Goal: Information Seeking & Learning: Compare options

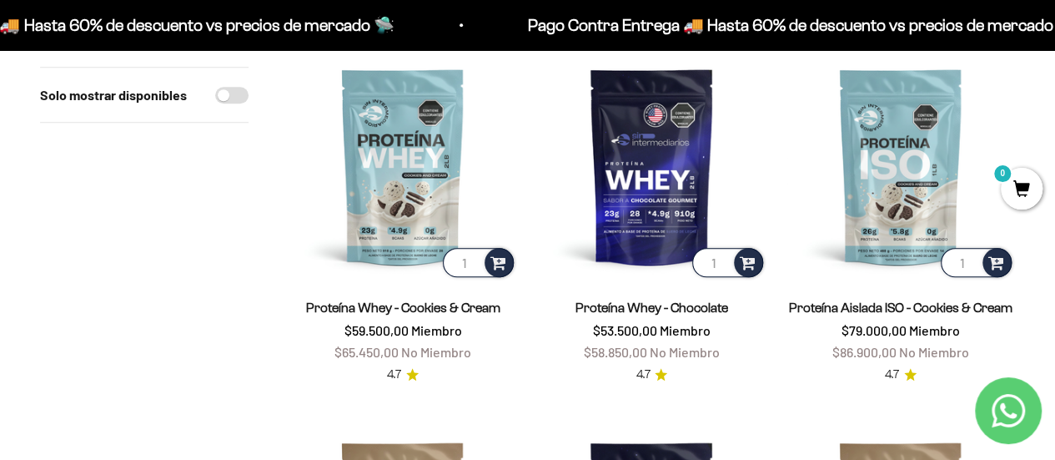
scroll to position [597, 0]
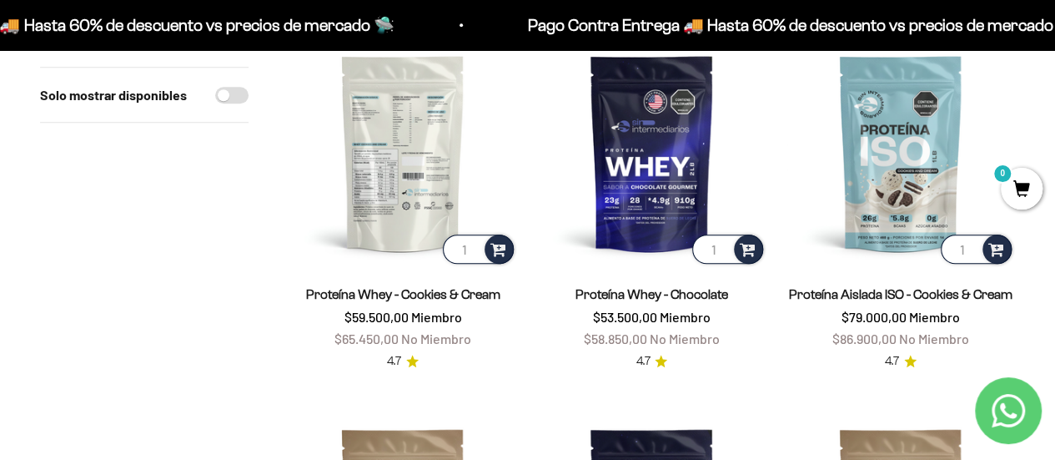
click at [389, 168] on img at bounding box center [403, 152] width 229 height 229
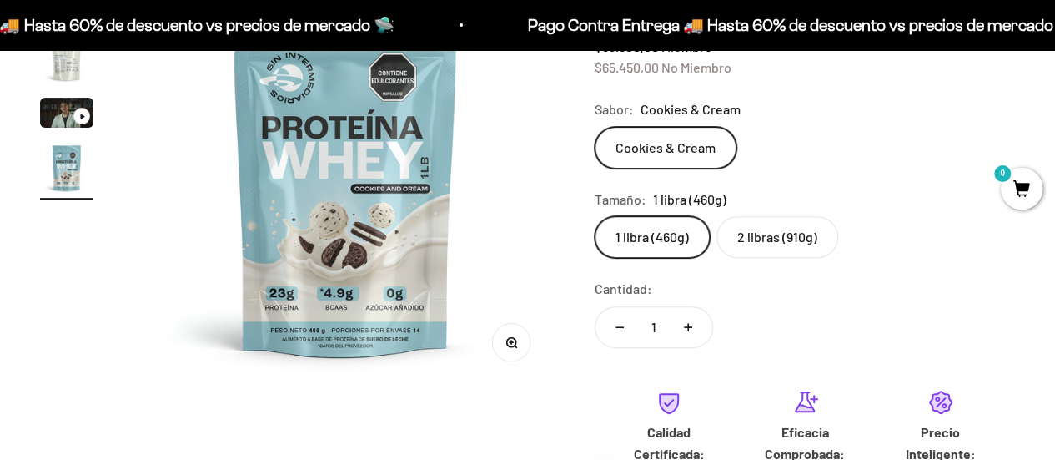
scroll to position [251, 0]
click at [755, 229] on label "2 libras (910g)" at bounding box center [777, 236] width 122 height 42
click at [595, 215] on input "2 libras (910g)" at bounding box center [594, 214] width 1 height 1
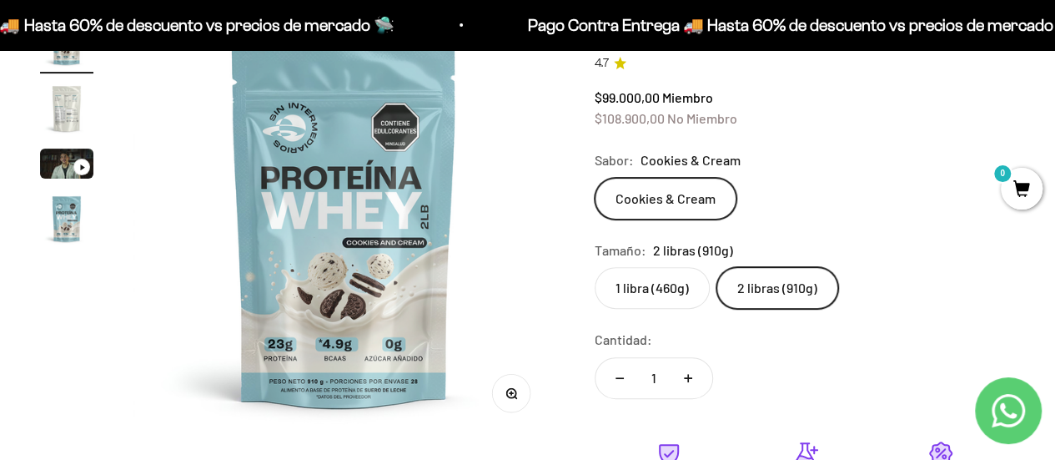
scroll to position [191, 0]
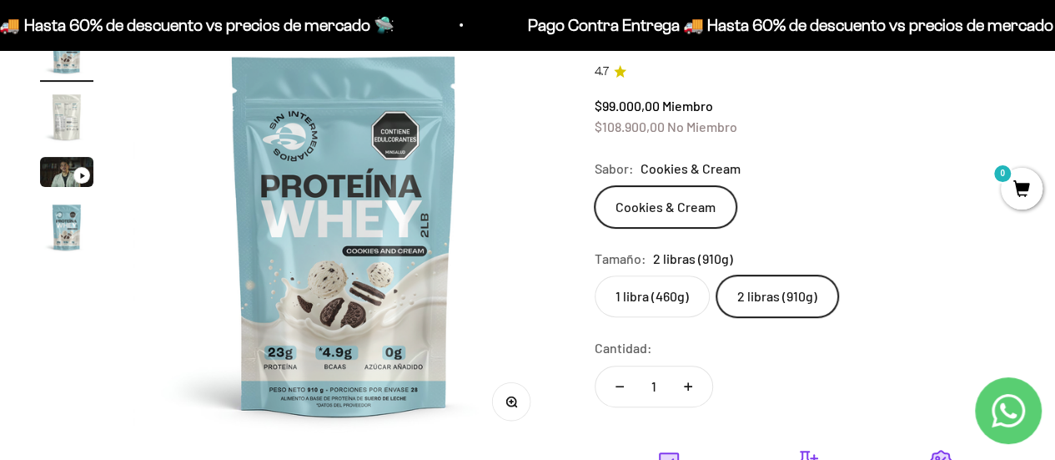
click at [73, 113] on img "Ir al artículo 2" at bounding box center [66, 116] width 53 height 53
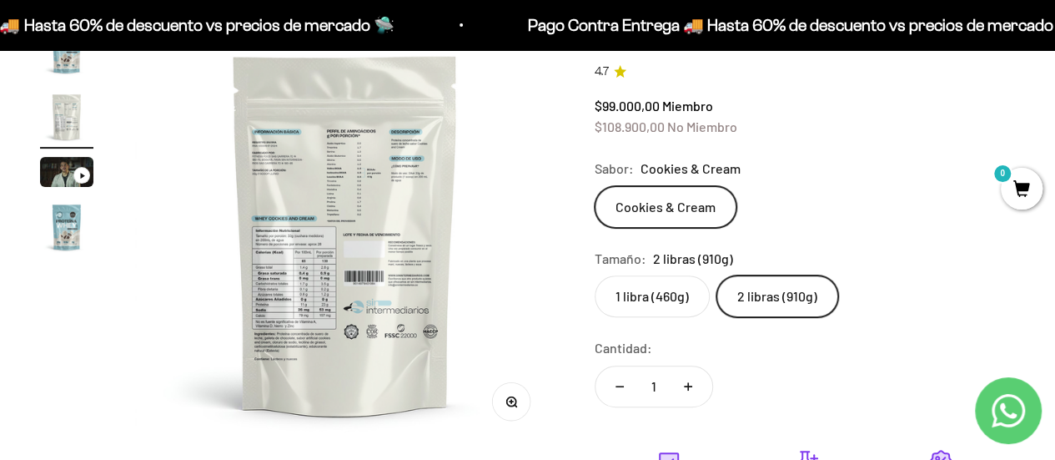
scroll to position [0, 430]
click at [60, 223] on img "Ir al artículo 4" at bounding box center [66, 226] width 53 height 53
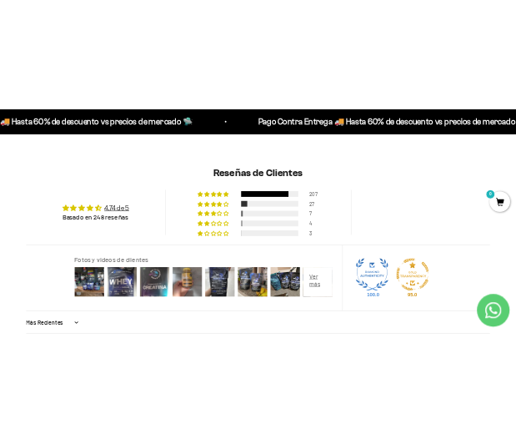
scroll to position [1255, 0]
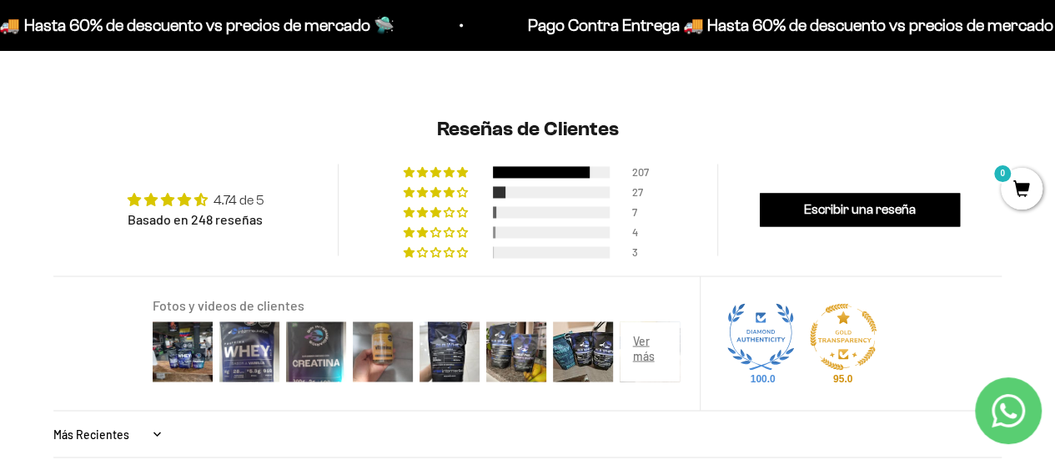
click at [246, 197] on link "4.74 de 5" at bounding box center [239, 200] width 51 height 14
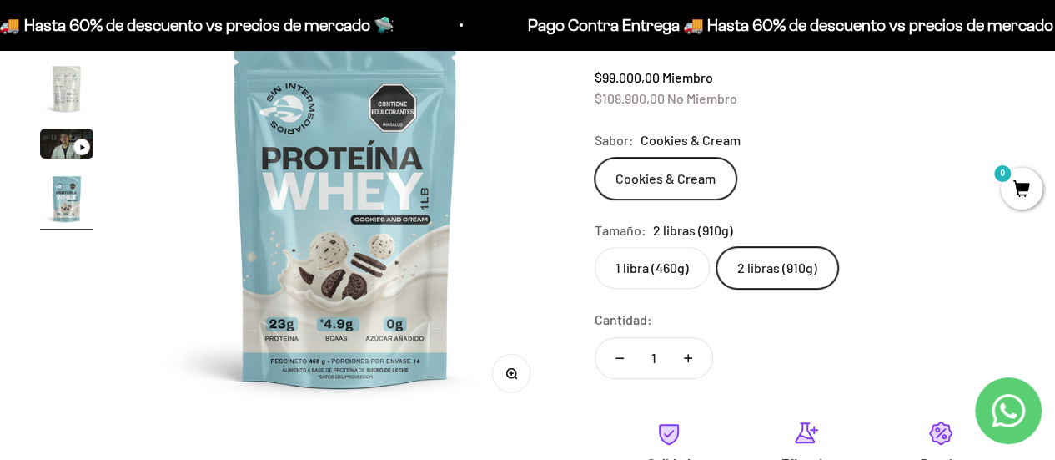
scroll to position [223, 0]
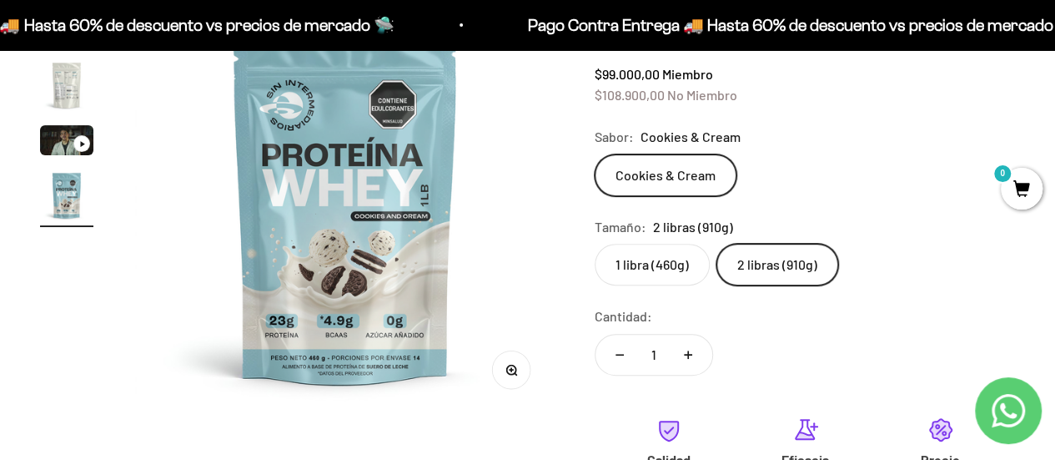
click at [651, 263] on label "1 libra (460g)" at bounding box center [652, 265] width 115 height 42
click at [595, 244] on input "1 libra (460g)" at bounding box center [594, 243] width 1 height 1
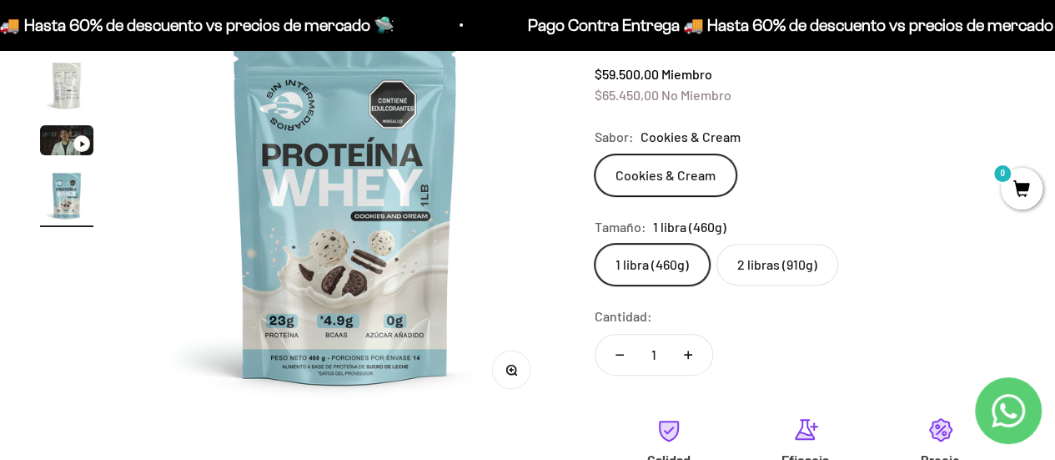
click at [772, 262] on label "2 libras (910g)" at bounding box center [777, 265] width 122 height 42
click at [595, 244] on input "2 libras (910g)" at bounding box center [594, 243] width 1 height 1
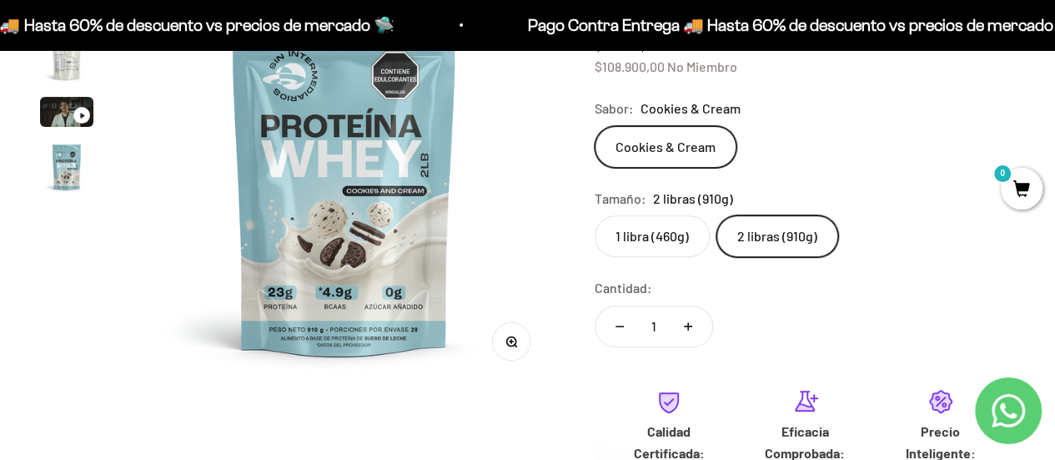
scroll to position [252, 0]
click at [681, 229] on label "1 libra (460g)" at bounding box center [652, 235] width 115 height 42
click at [595, 214] on input "1 libra (460g)" at bounding box center [594, 214] width 1 height 1
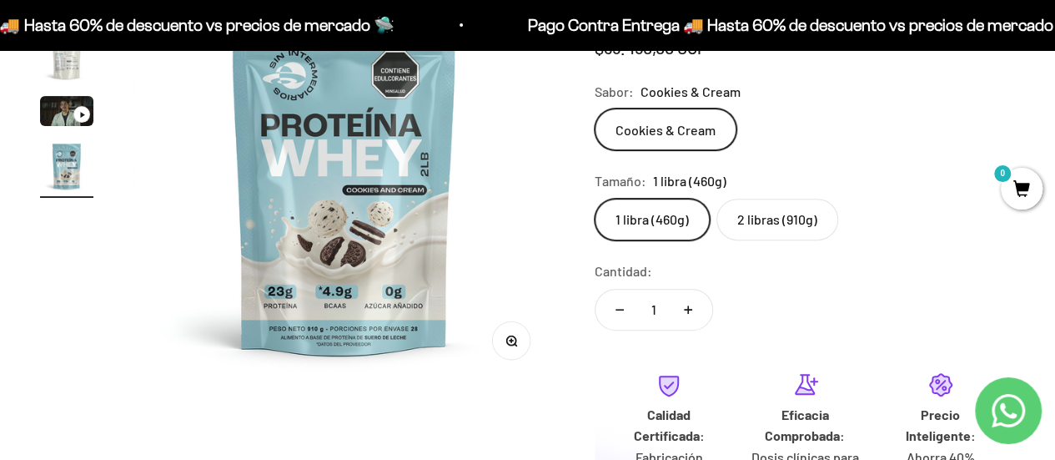
scroll to position [0, 1291]
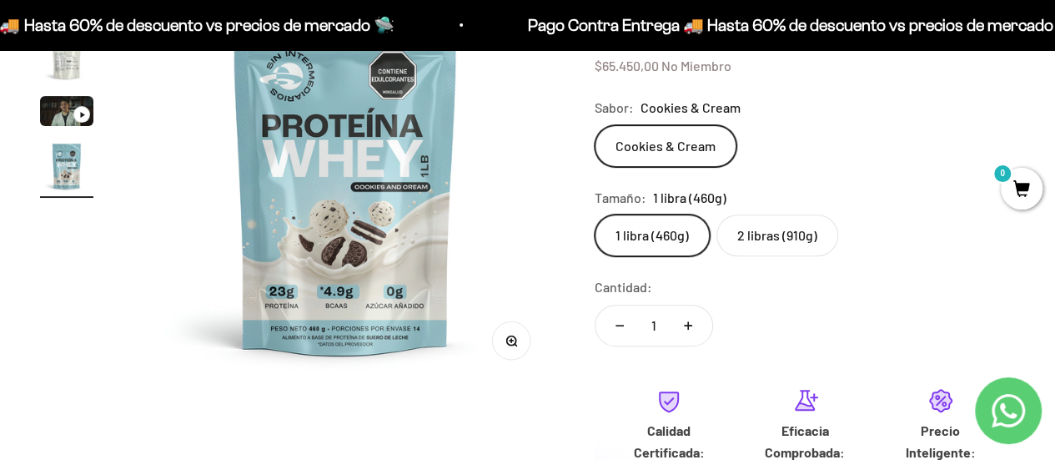
click at [765, 239] on label "2 libras (910g)" at bounding box center [777, 235] width 122 height 42
click at [595, 214] on input "2 libras (910g)" at bounding box center [594, 214] width 1 height 1
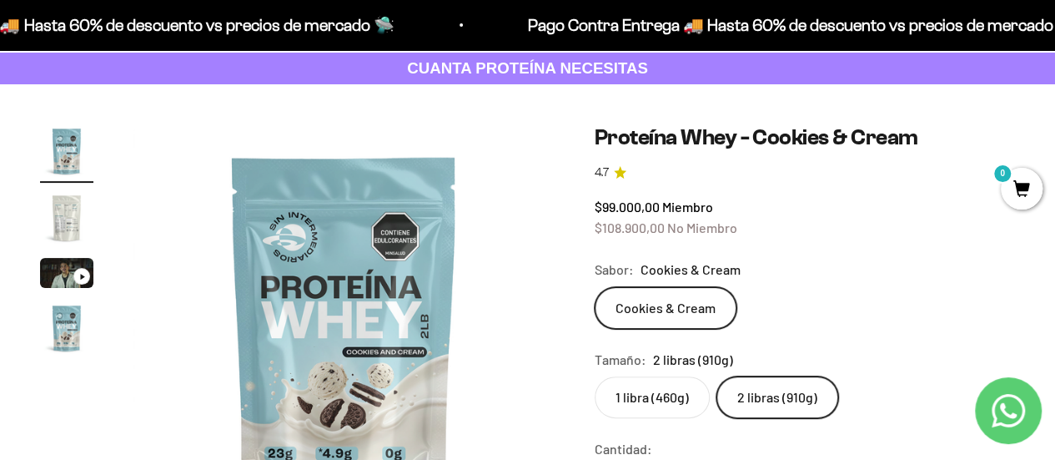
click at [490, 61] on strong "CUANTA PROTEÍNA NECESITAS" at bounding box center [527, 68] width 241 height 18
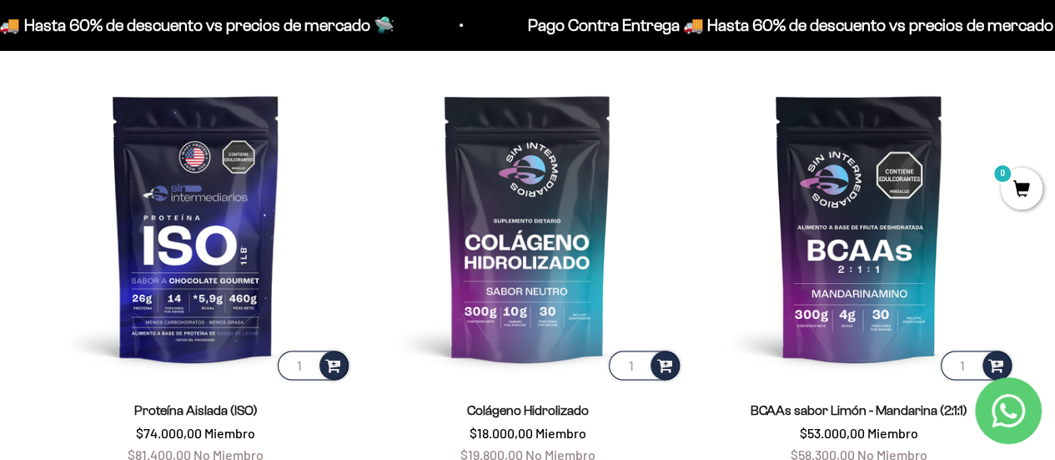
scroll to position [1040, 0]
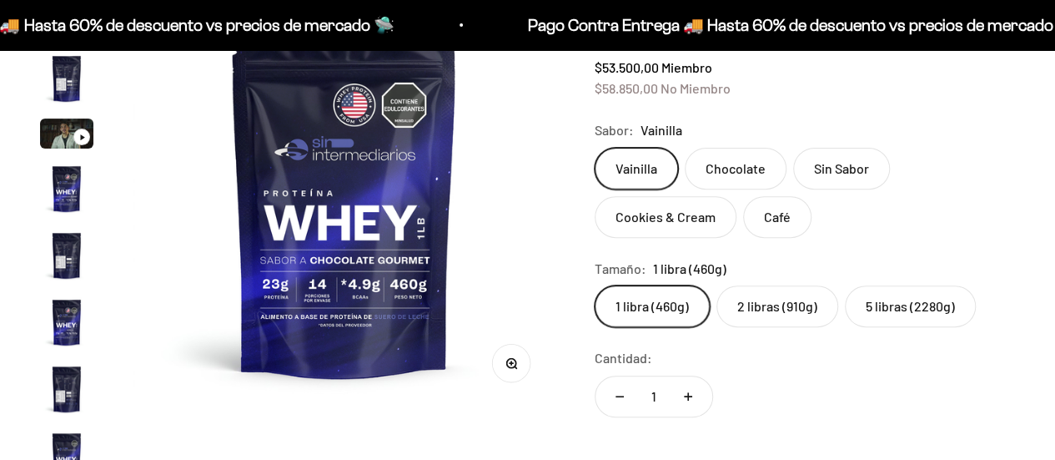
scroll to position [802, 0]
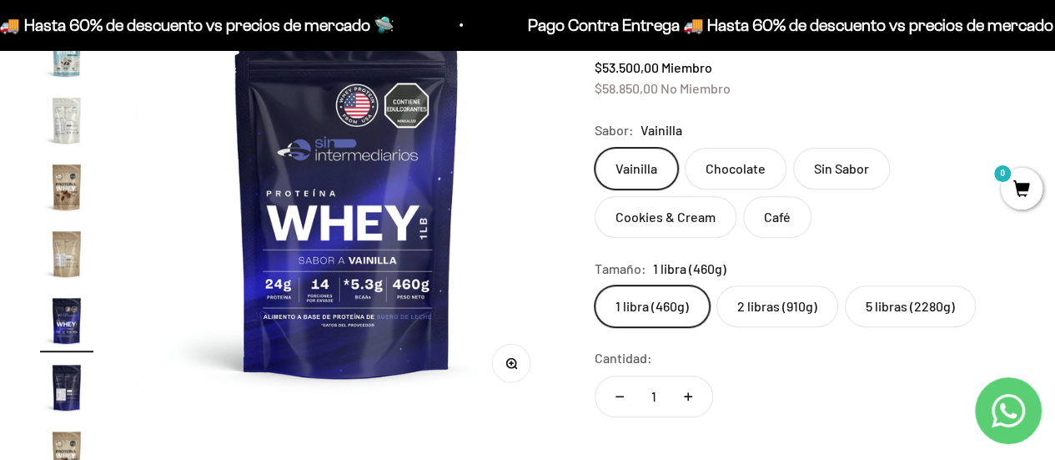
click at [61, 99] on img "Ir al artículo 15" at bounding box center [66, 119] width 53 height 53
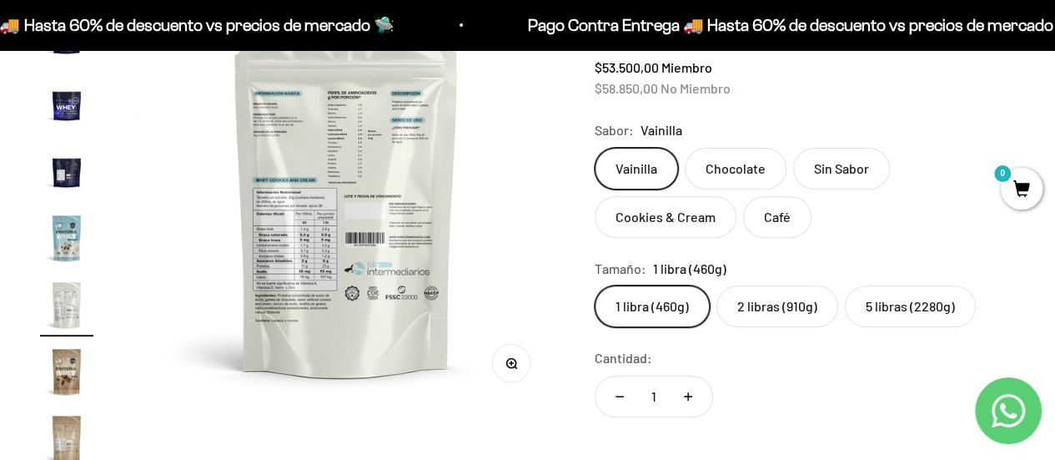
scroll to position [599, 0]
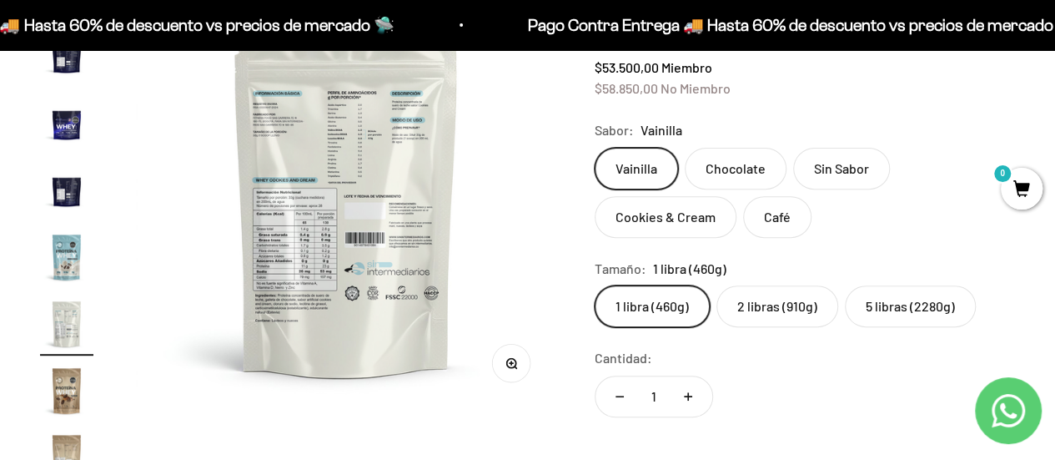
click at [67, 118] on img "Ir al artículo 12" at bounding box center [66, 123] width 53 height 53
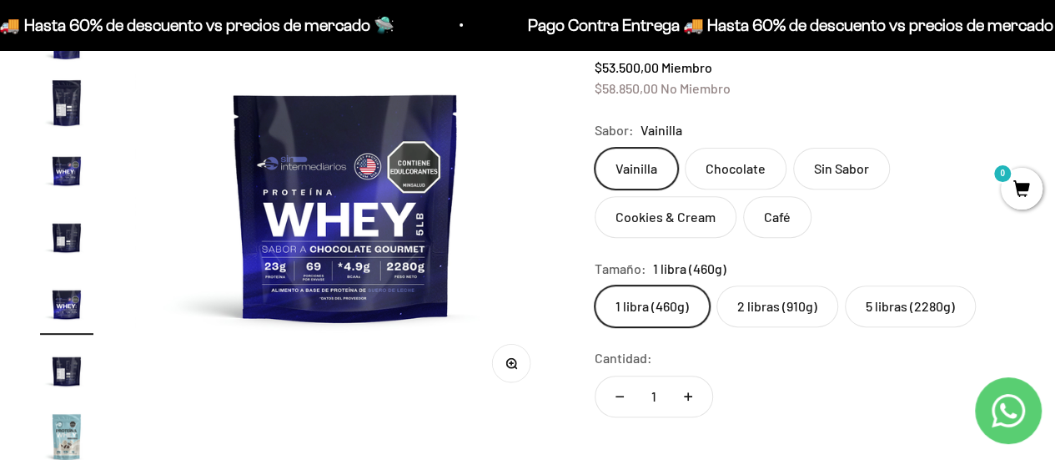
scroll to position [420, 0]
click at [736, 308] on label "2 libras (910g)" at bounding box center [777, 306] width 122 height 42
click at [595, 285] on input "2 libras (910g)" at bounding box center [594, 284] width 1 height 1
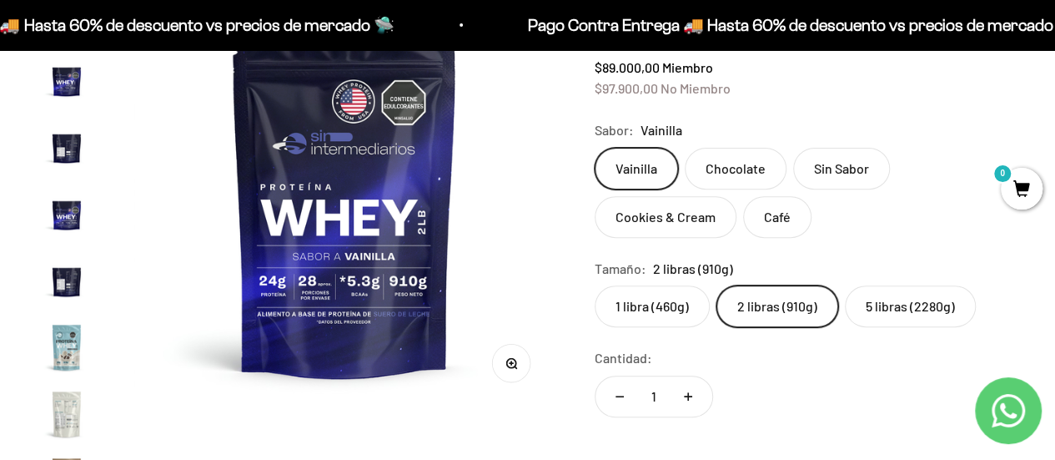
scroll to position [802, 0]
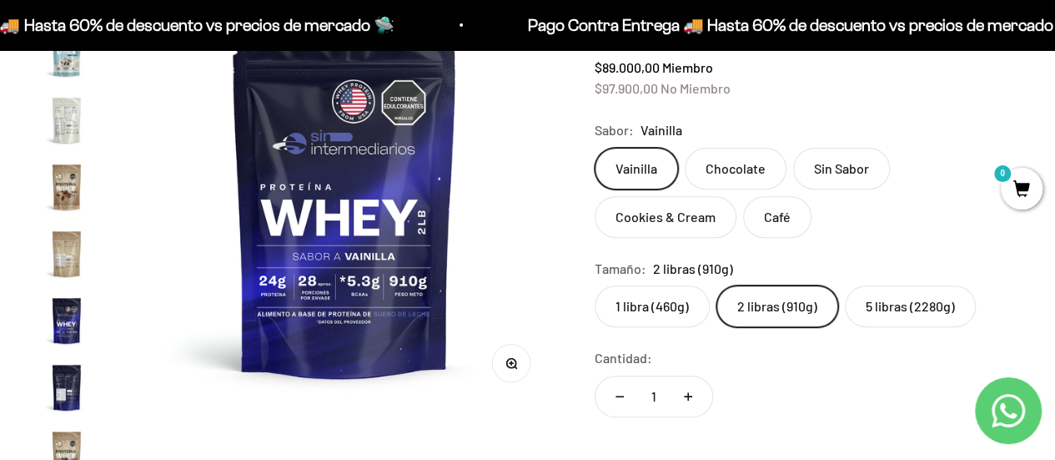
click at [62, 99] on img "Ir al artículo 15" at bounding box center [66, 119] width 53 height 53
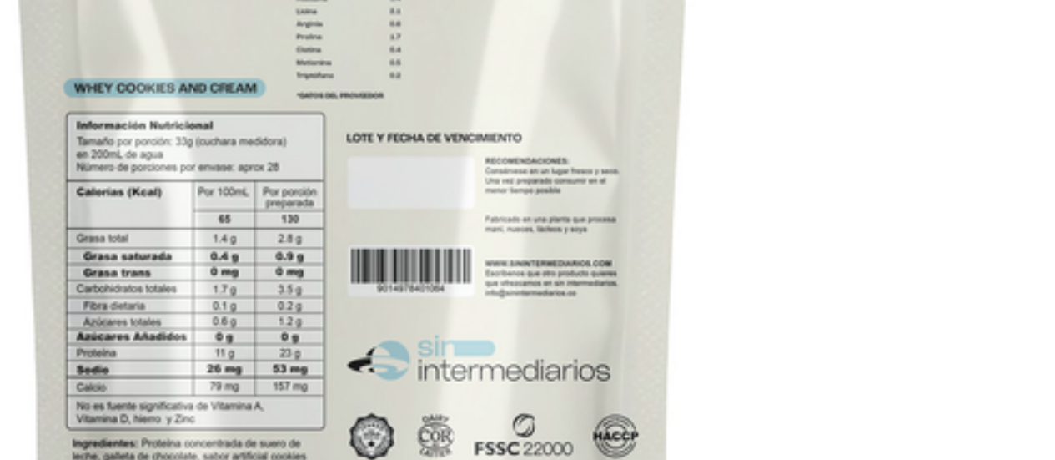
scroll to position [0, 6029]
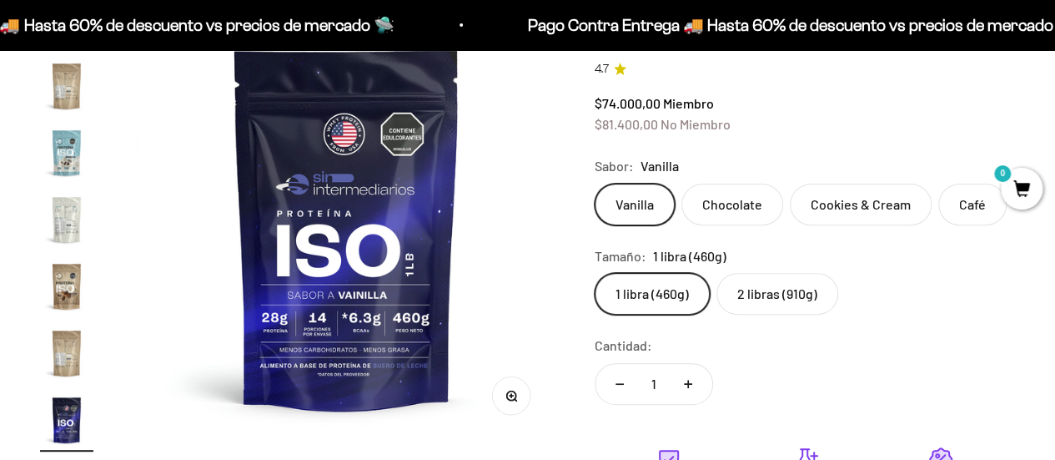
scroll to position [264, 0]
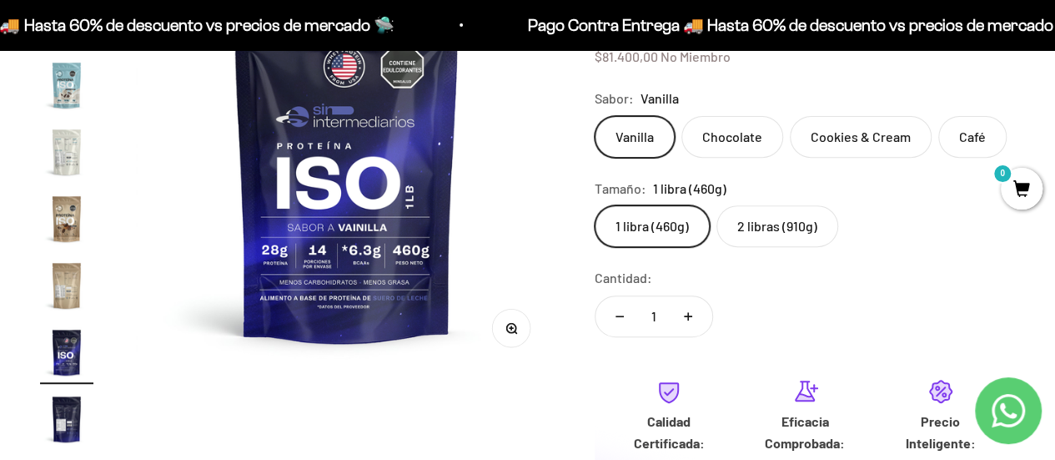
click at [72, 416] on img "Ir al artículo 17" at bounding box center [66, 418] width 53 height 53
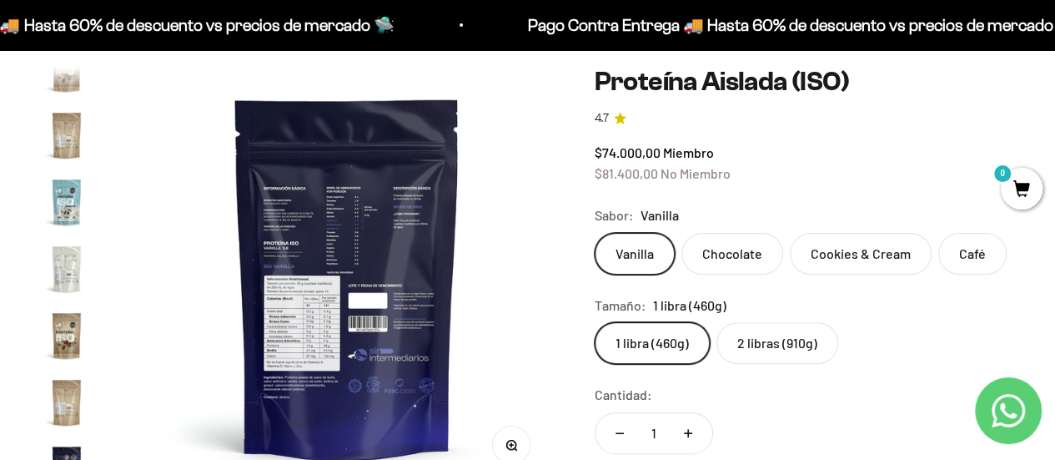
scroll to position [147, 0]
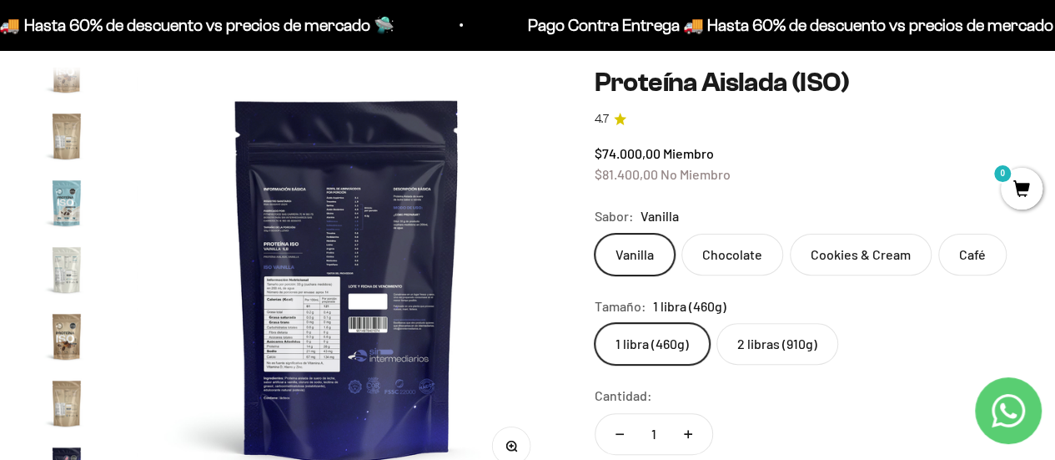
click at [754, 338] on label "2 libras (910g)" at bounding box center [777, 344] width 122 height 42
click at [595, 323] on input "2 libras (910g)" at bounding box center [594, 322] width 1 height 1
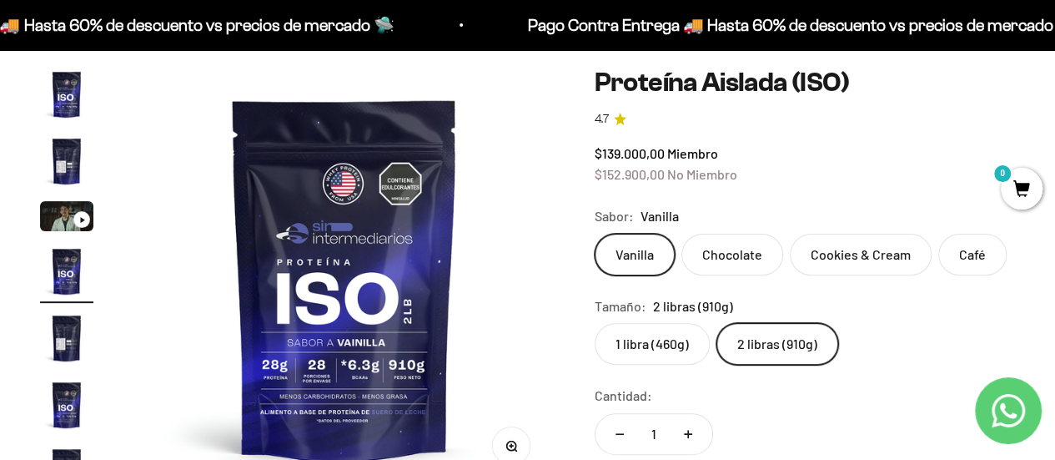
click at [676, 339] on label "1 libra (460g)" at bounding box center [652, 344] width 115 height 42
click at [595, 323] on input "1 libra (460g)" at bounding box center [594, 322] width 1 height 1
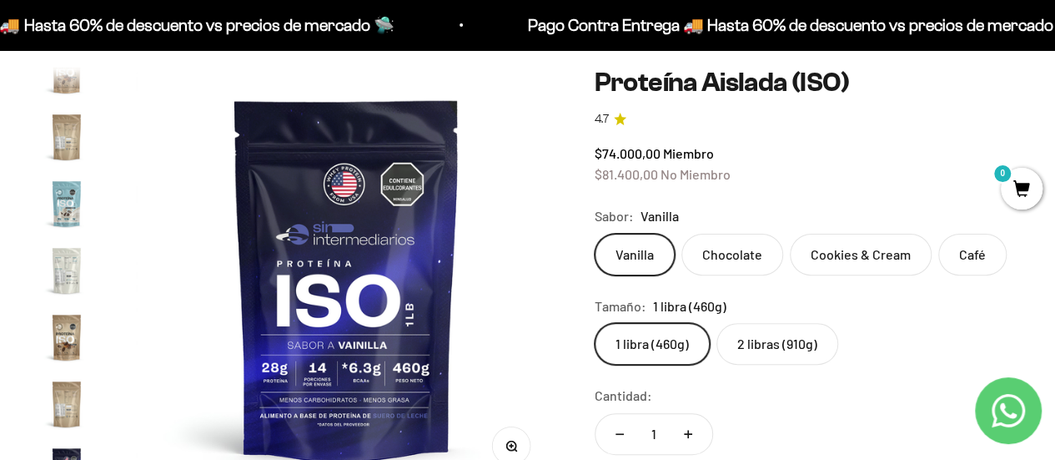
scroll to position [602, 0]
click at [68, 270] on img "Ir al artículo 13" at bounding box center [66, 269] width 53 height 53
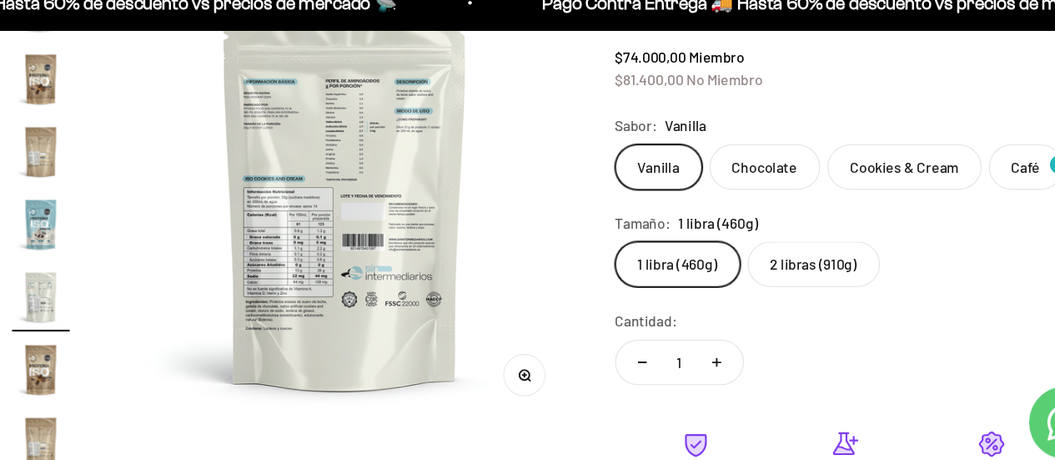
scroll to position [225, 0]
